Goal: Task Accomplishment & Management: Use online tool/utility

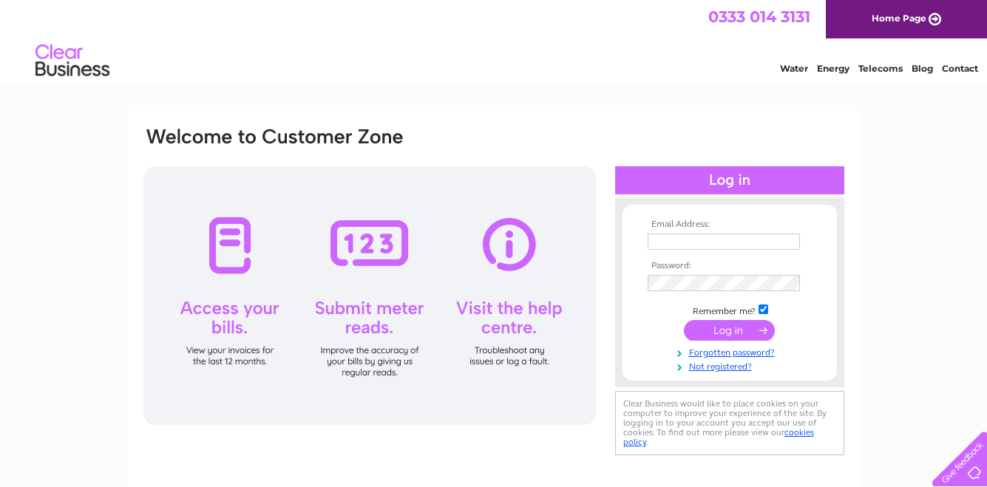
type input "INFO@STUDIESINPHOTOGRAPHY.COM"
click at [699, 337] on input "submit" at bounding box center [729, 330] width 91 height 21
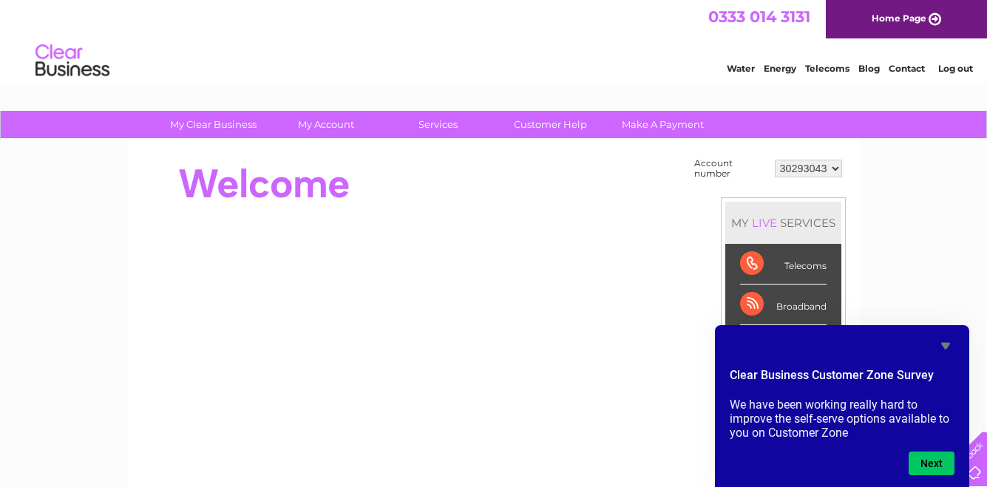
scroll to position [130, 0]
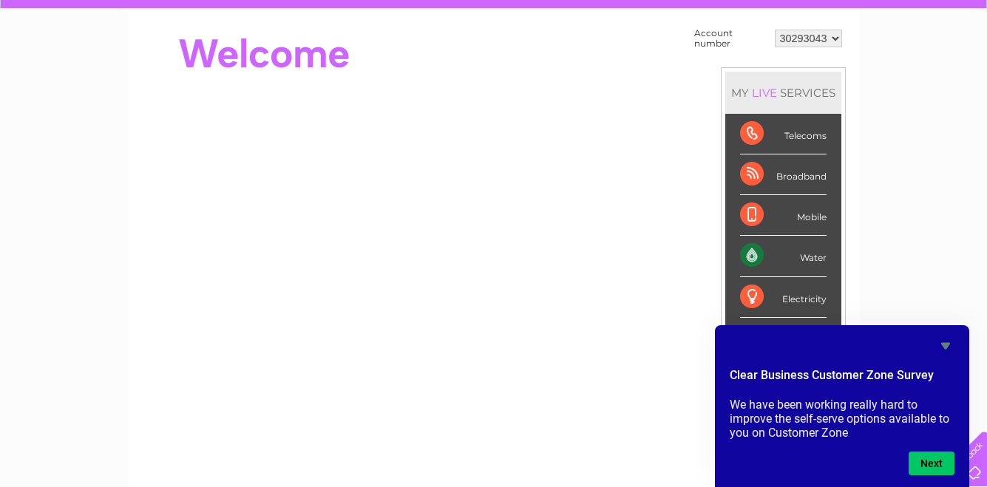
click at [945, 347] on icon "Hide survey" at bounding box center [945, 346] width 9 height 7
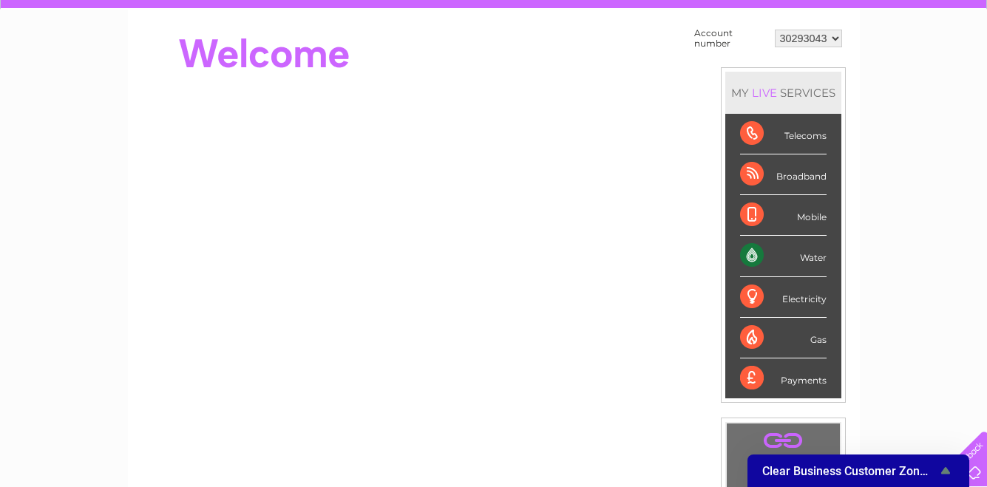
scroll to position [100, 0]
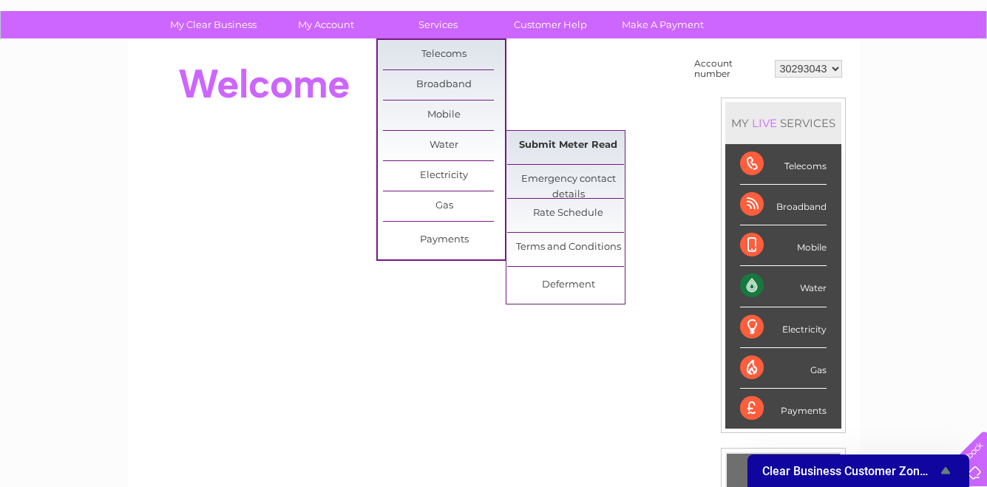
click at [613, 152] on link "Submit Meter Read" at bounding box center [568, 146] width 122 height 30
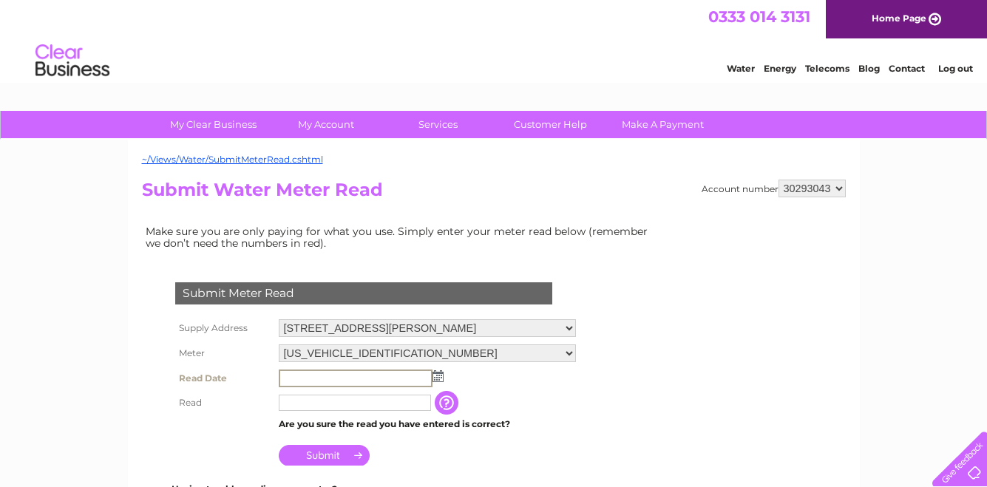
click at [346, 377] on input "text" at bounding box center [356, 379] width 154 height 18
click at [435, 382] on td at bounding box center [427, 378] width 305 height 25
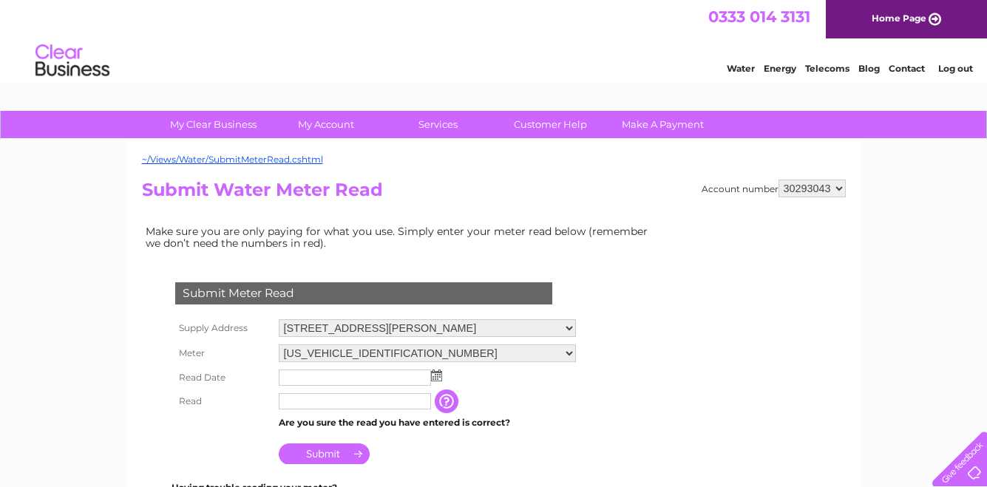
click at [438, 378] on img at bounding box center [436, 376] width 11 height 12
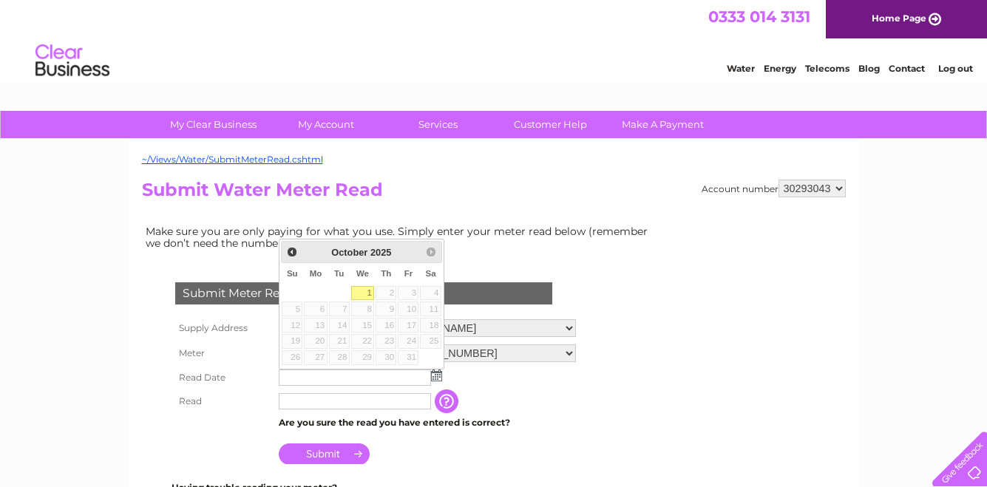
click at [369, 292] on link "1" at bounding box center [363, 293] width 24 height 15
type input "[DATE]"
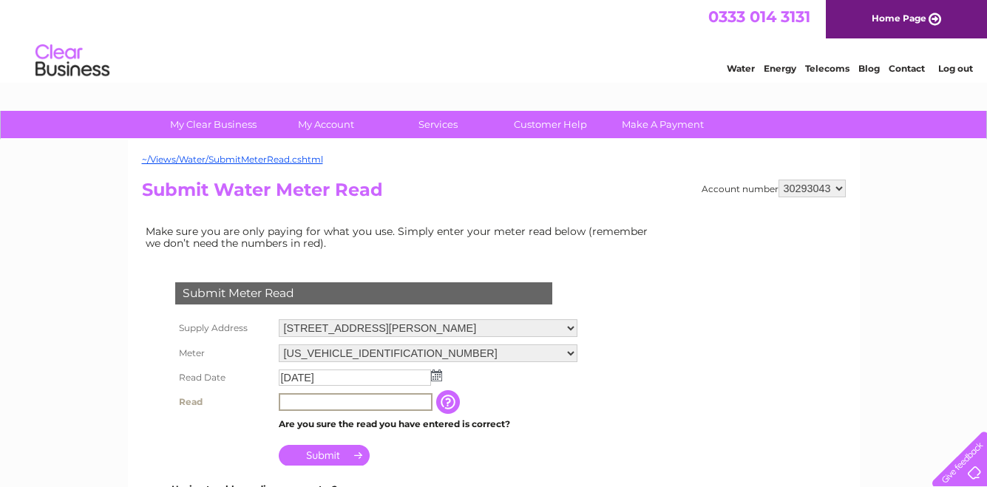
click at [344, 401] on input "text" at bounding box center [356, 402] width 154 height 18
type input "192"
click at [330, 449] on input "Submit" at bounding box center [324, 455] width 91 height 21
